Goal: Navigation & Orientation: Find specific page/section

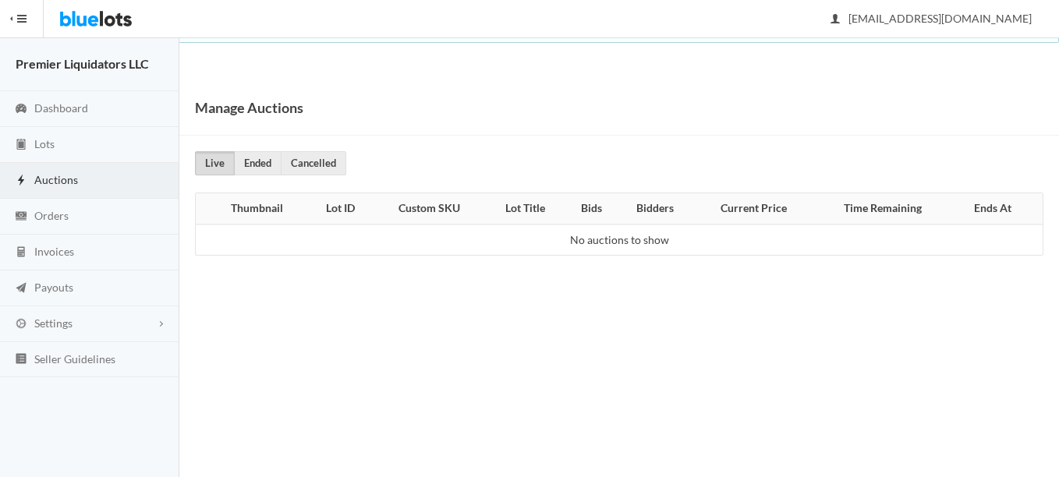
click at [53, 179] on span "Auctions" at bounding box center [56, 179] width 44 height 13
click at [52, 149] on span "Lots" at bounding box center [44, 143] width 20 height 13
